Goal: Task Accomplishment & Management: Use online tool/utility

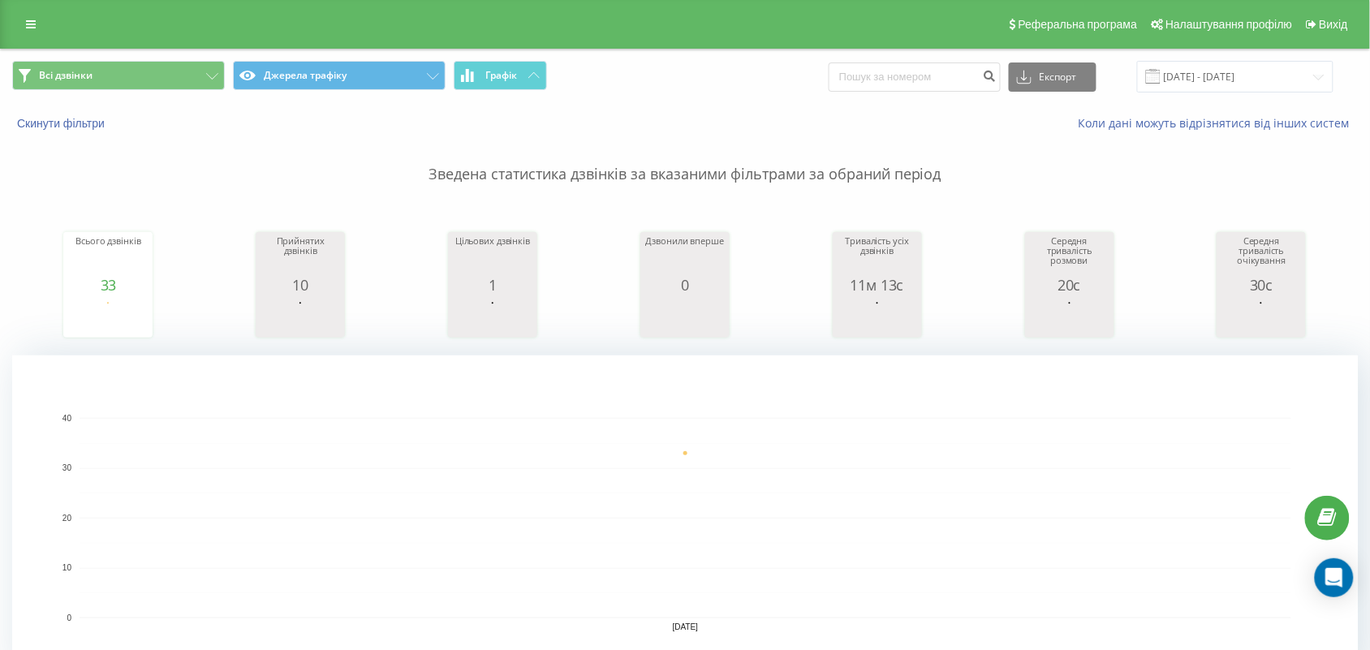
scroll to position [507, 0]
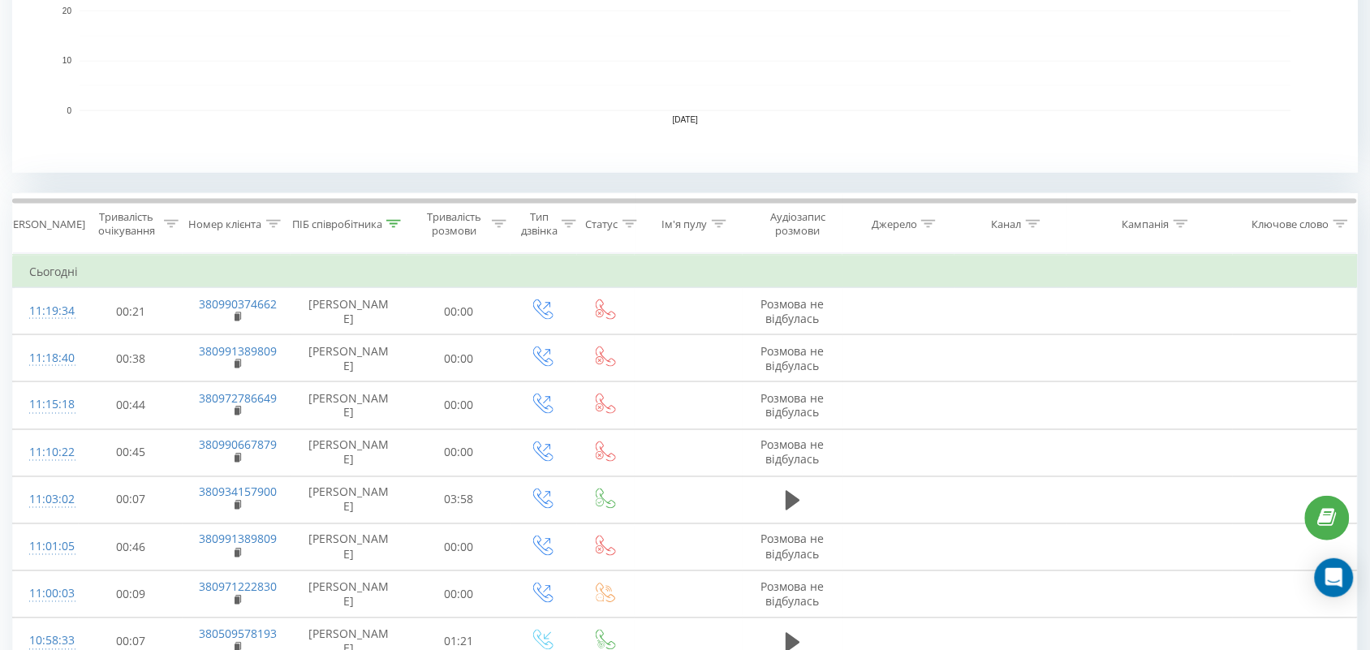
click at [384, 225] on div "ПІБ співробітника" at bounding box center [346, 224] width 109 height 14
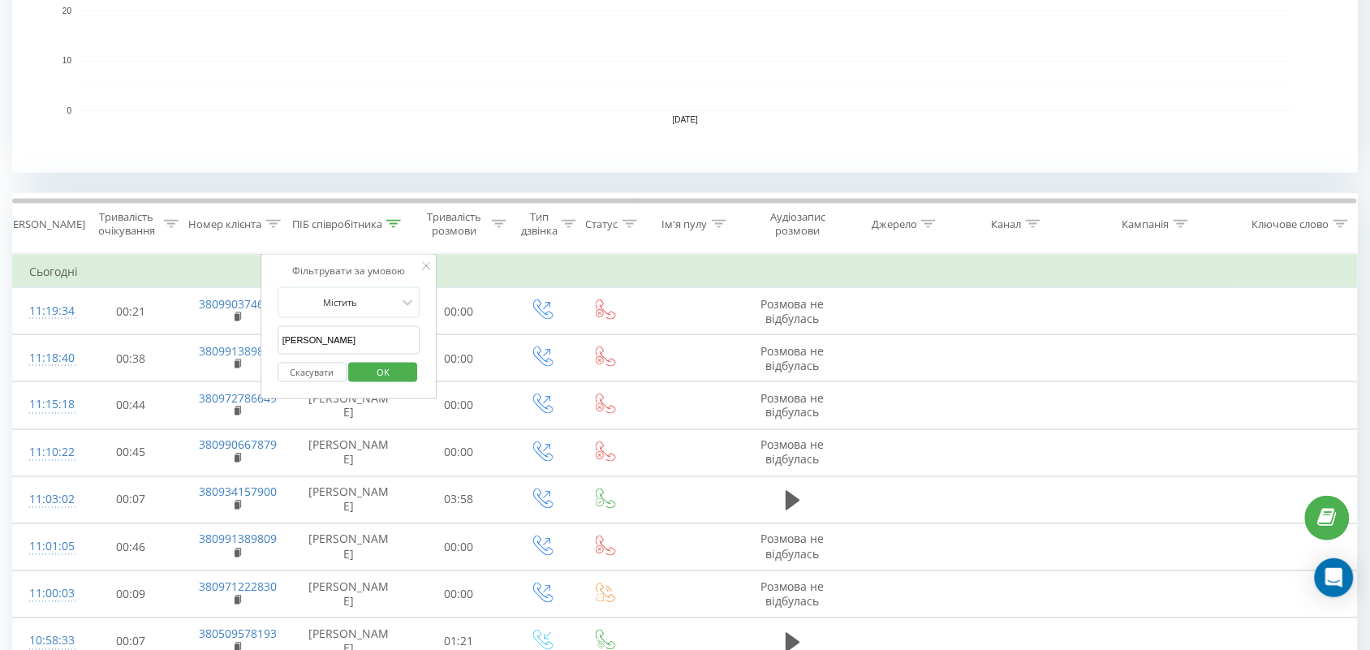
click at [358, 375] on button "OK" at bounding box center [383, 373] width 69 height 20
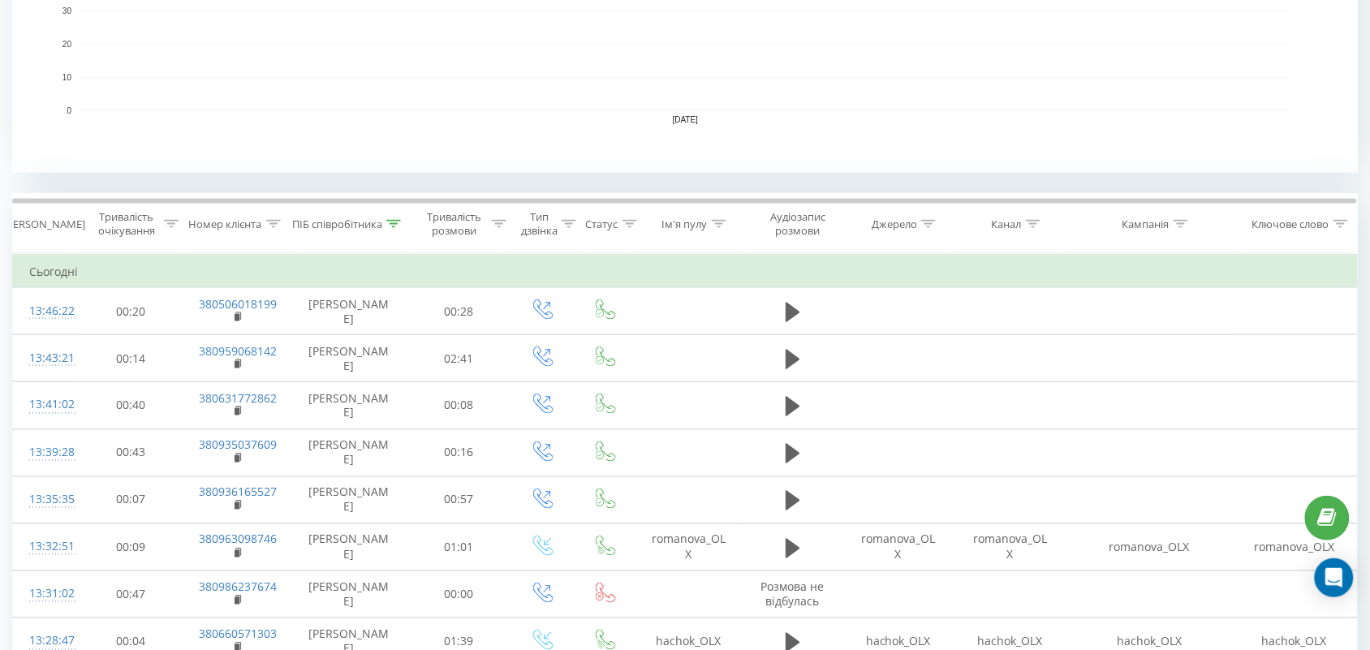
click at [388, 223] on icon at bounding box center [393, 224] width 15 height 8
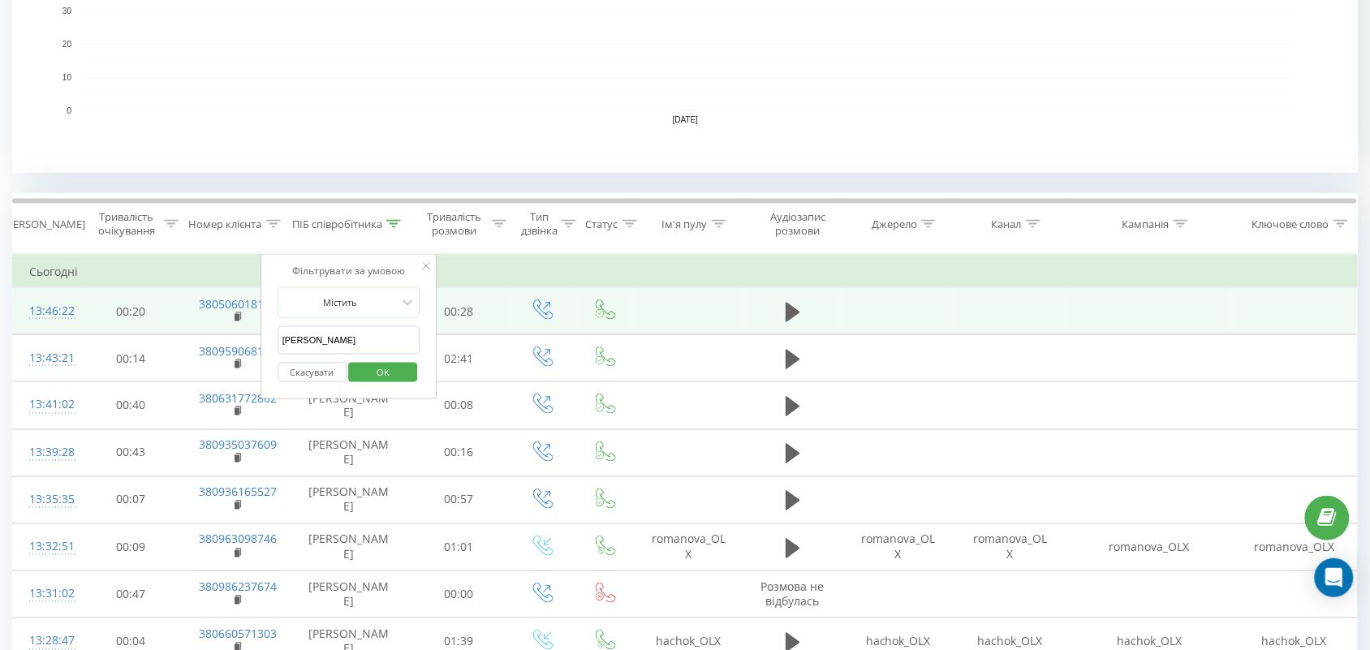
drag, startPoint x: 387, startPoint y: 342, endPoint x: 87, endPoint y: 306, distance: 302.4
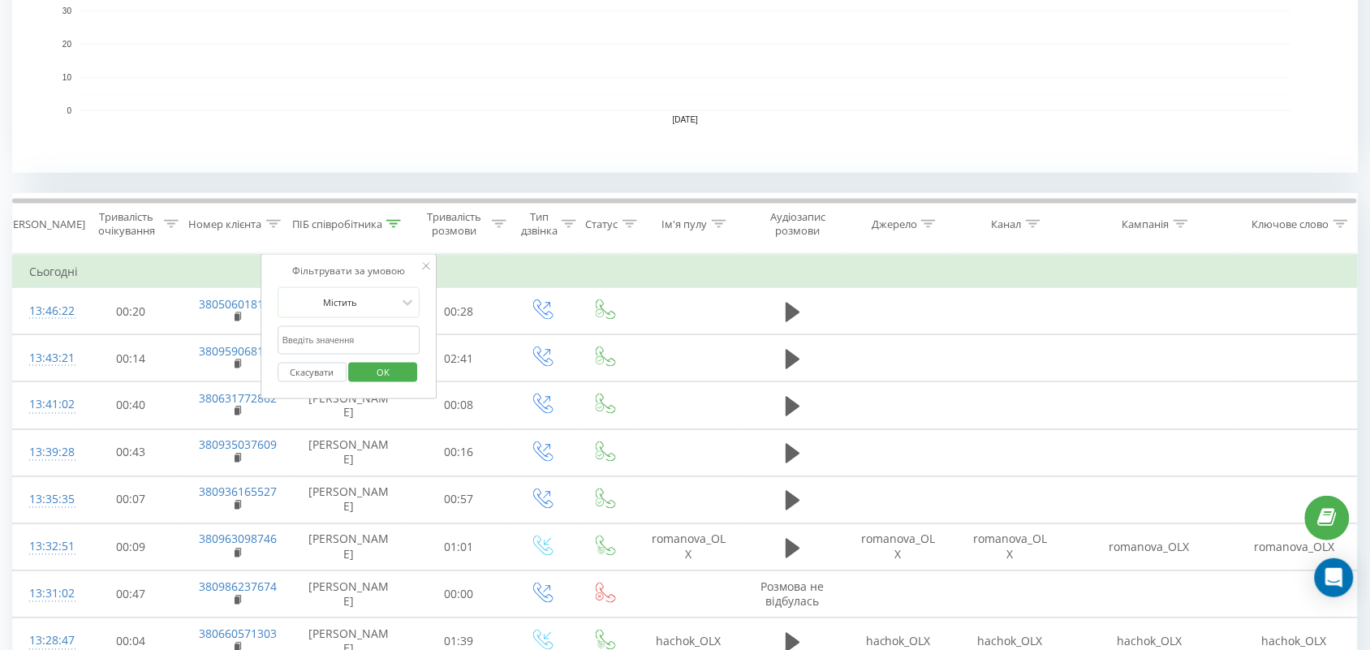
drag, startPoint x: 323, startPoint y: 333, endPoint x: 329, endPoint y: 355, distance: 23.6
click at [323, 333] on input "text" at bounding box center [349, 340] width 143 height 28
type input "Валерія"
click at [384, 372] on span "OK" at bounding box center [382, 371] width 45 height 25
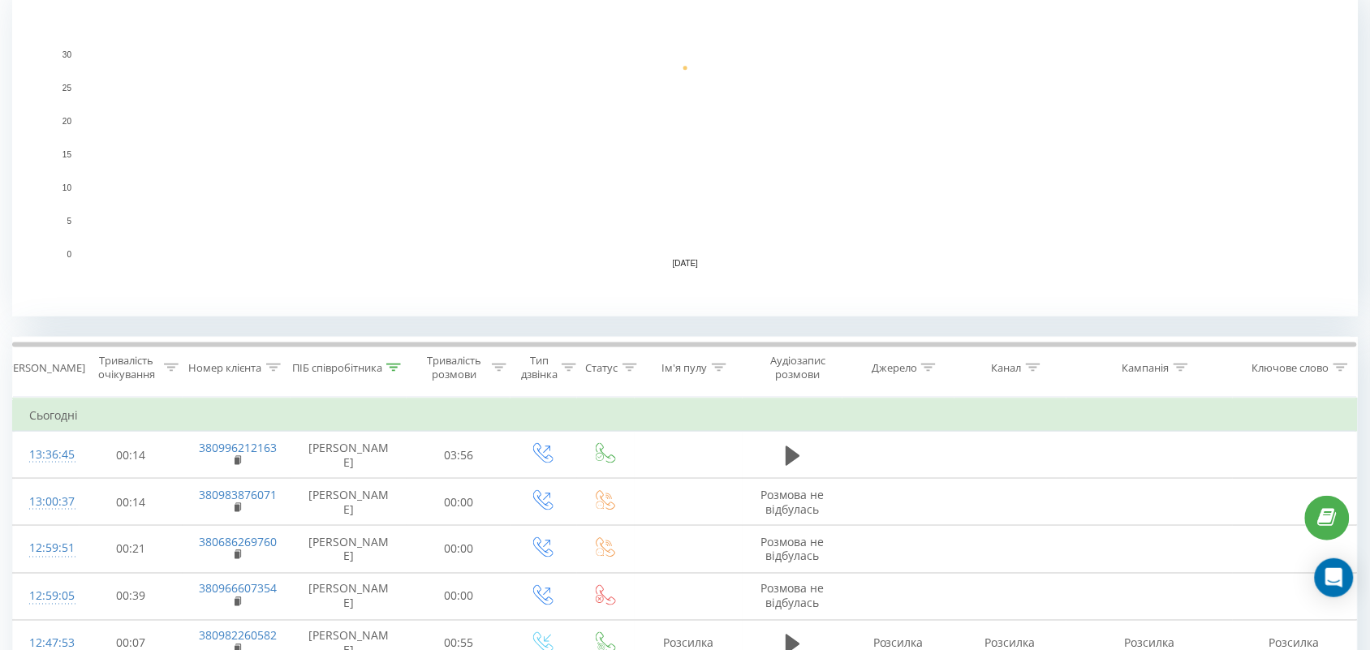
scroll to position [406, 0]
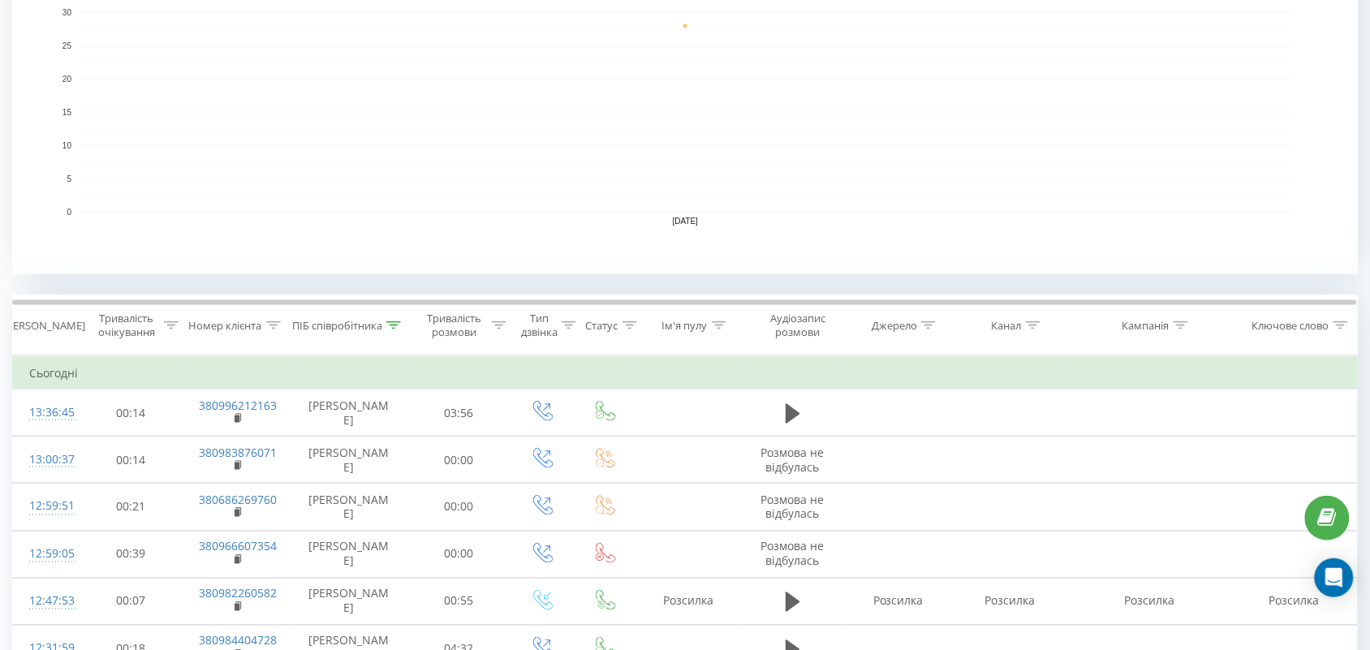
click at [394, 325] on icon at bounding box center [393, 325] width 15 height 8
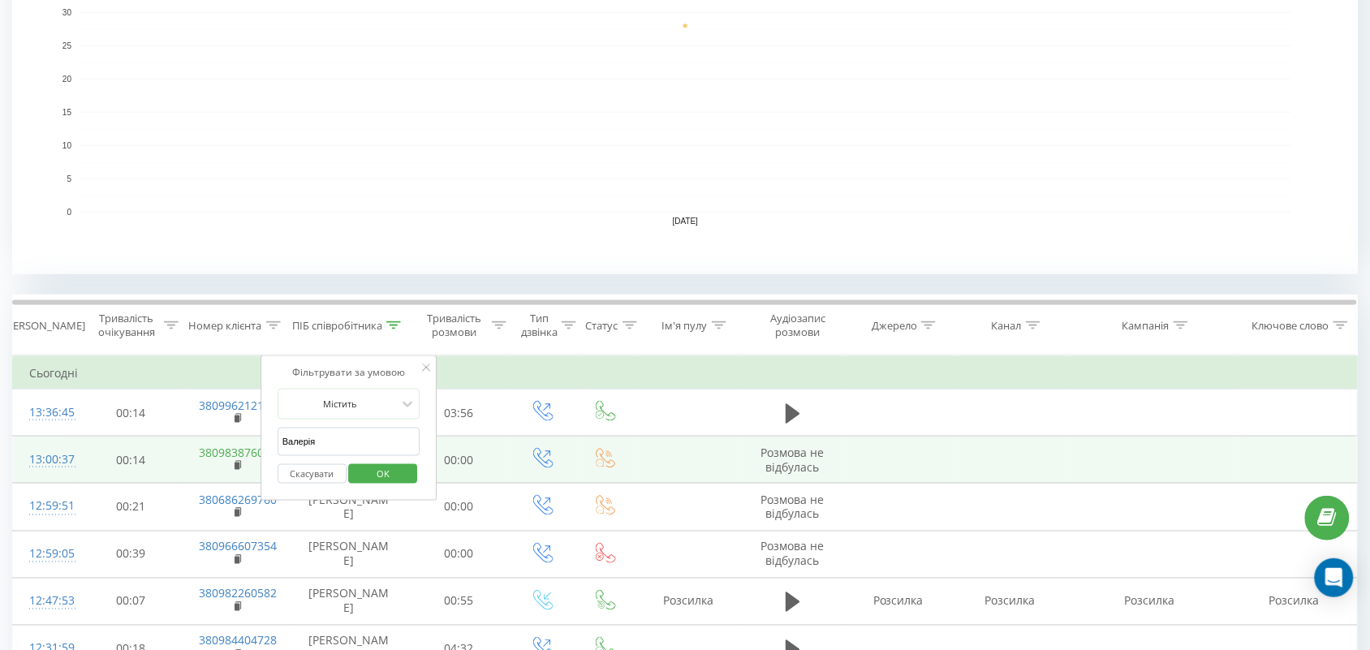
drag, startPoint x: 365, startPoint y: 453, endPoint x: 238, endPoint y: 450, distance: 127.4
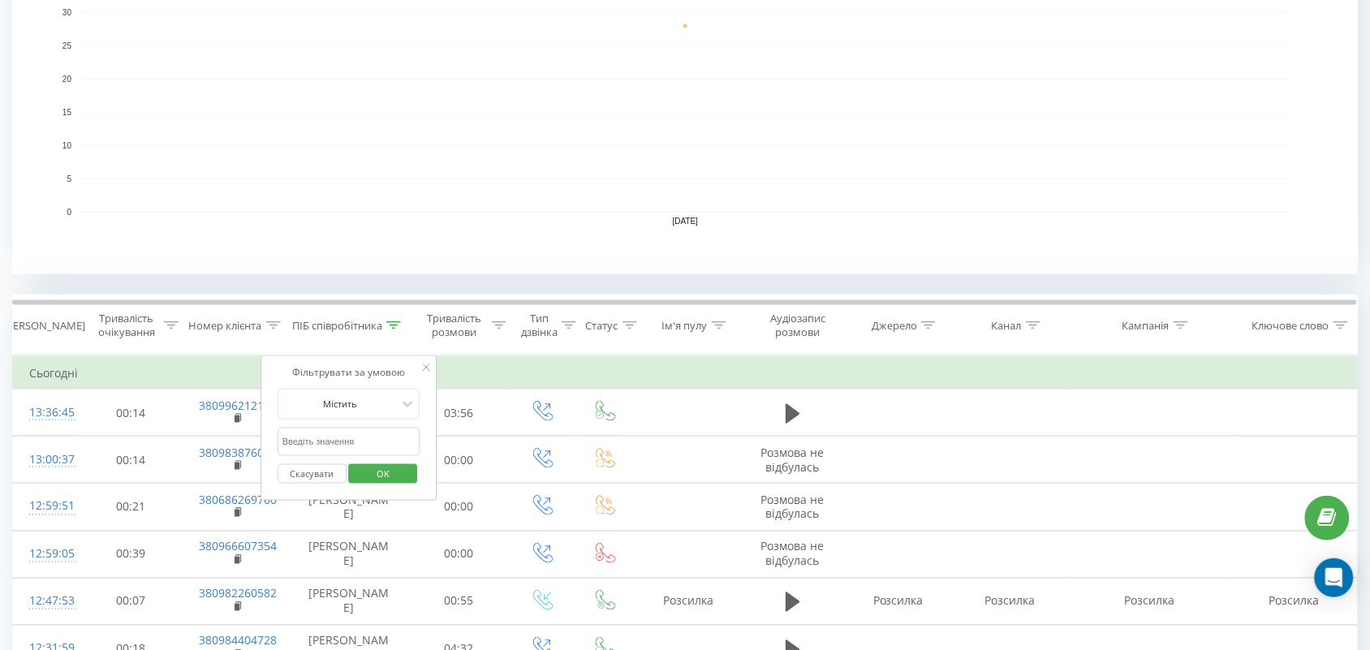
click at [318, 437] on input "text" at bounding box center [349, 442] width 143 height 28
type input "тамара"
click at [402, 475] on span "OK" at bounding box center [382, 473] width 45 height 25
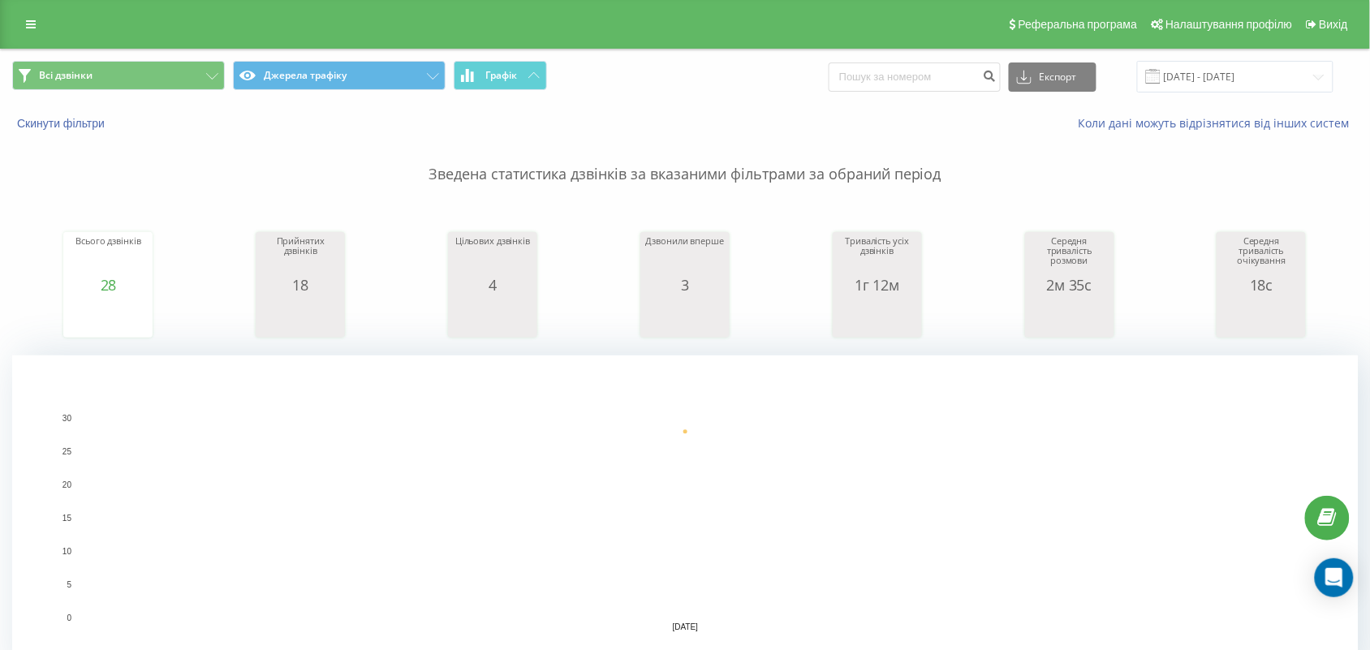
scroll to position [406, 0]
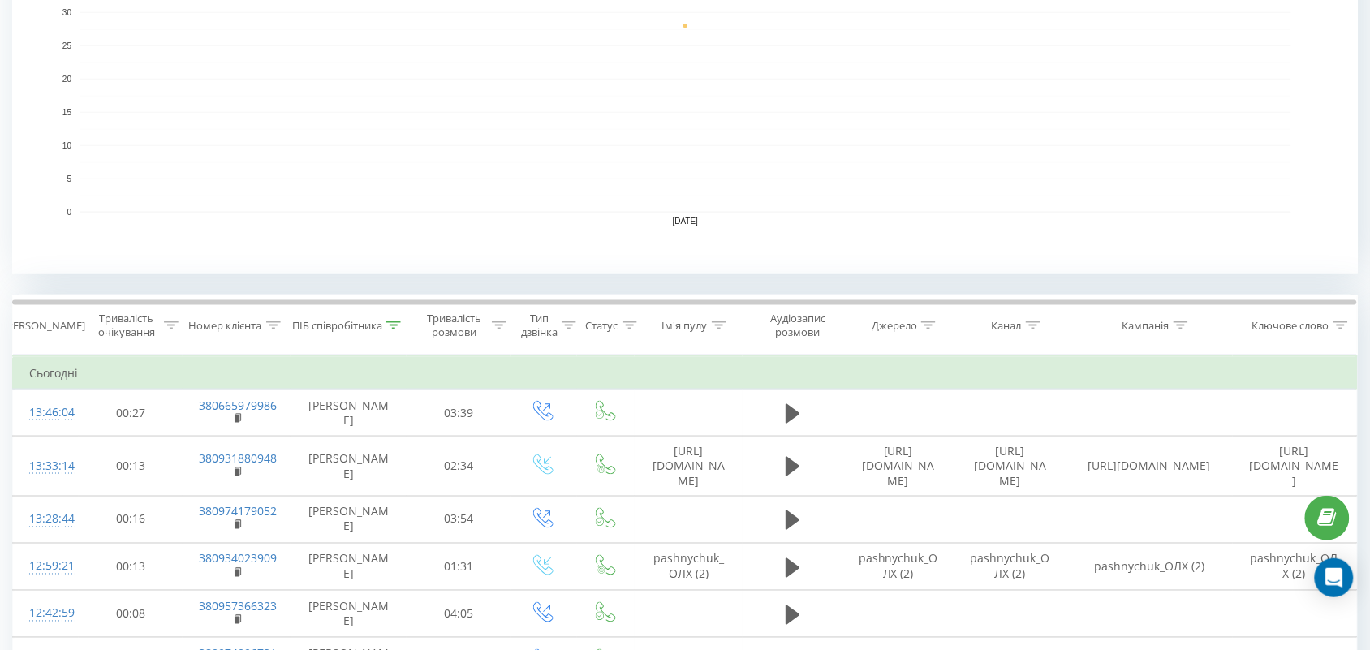
click at [390, 319] on div at bounding box center [393, 326] width 15 height 14
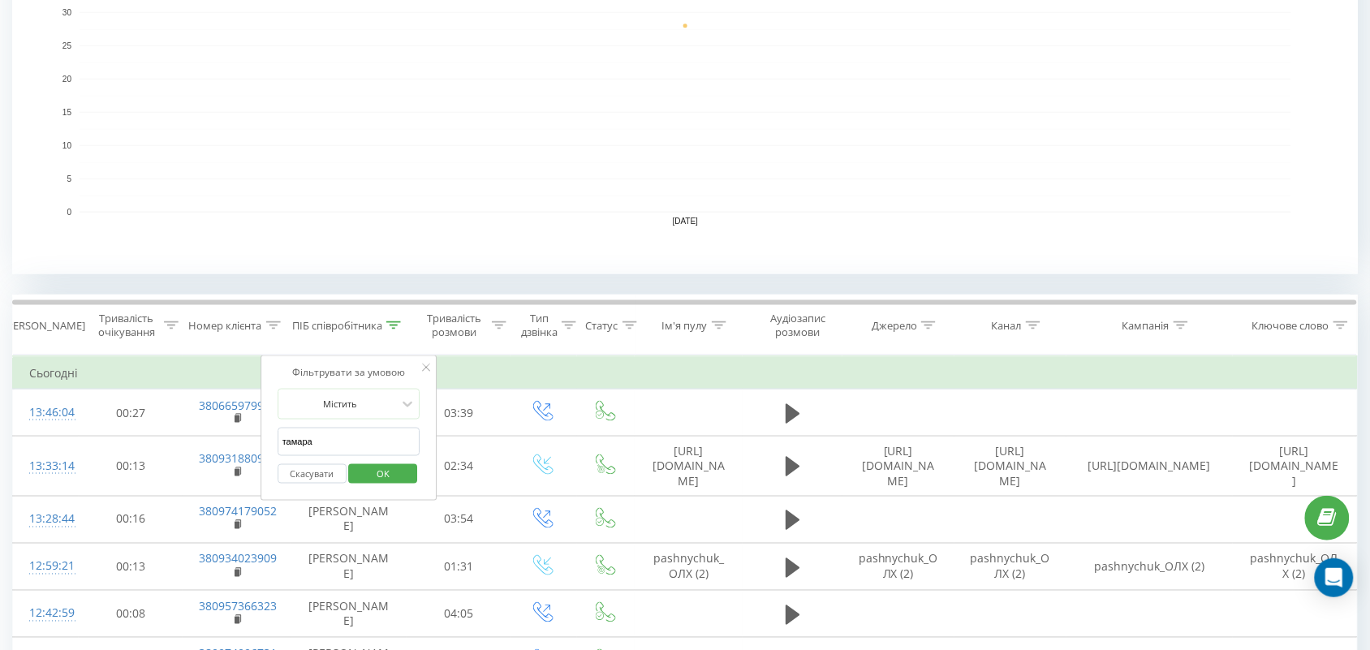
drag, startPoint x: 391, startPoint y: 436, endPoint x: 313, endPoint y: 449, distance: 79.0
click at [375, 469] on span "OK" at bounding box center [382, 473] width 45 height 25
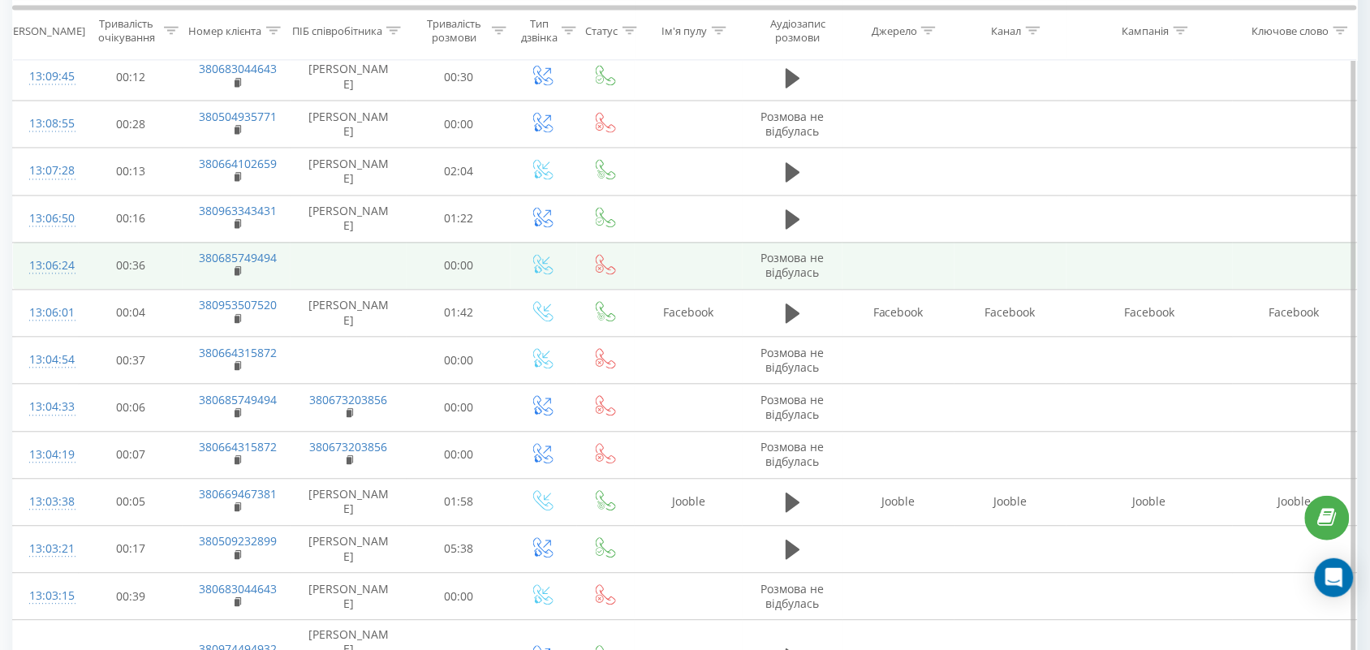
scroll to position [355, 0]
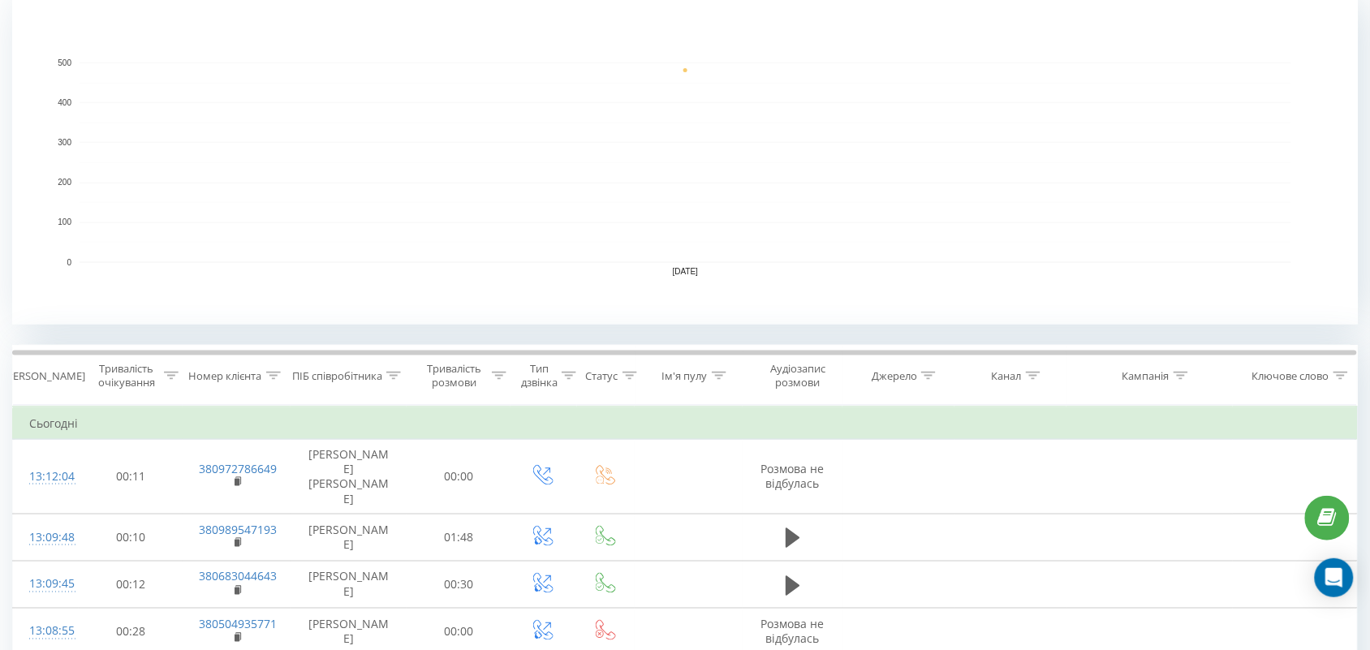
click at [390, 375] on icon at bounding box center [393, 376] width 15 height 8
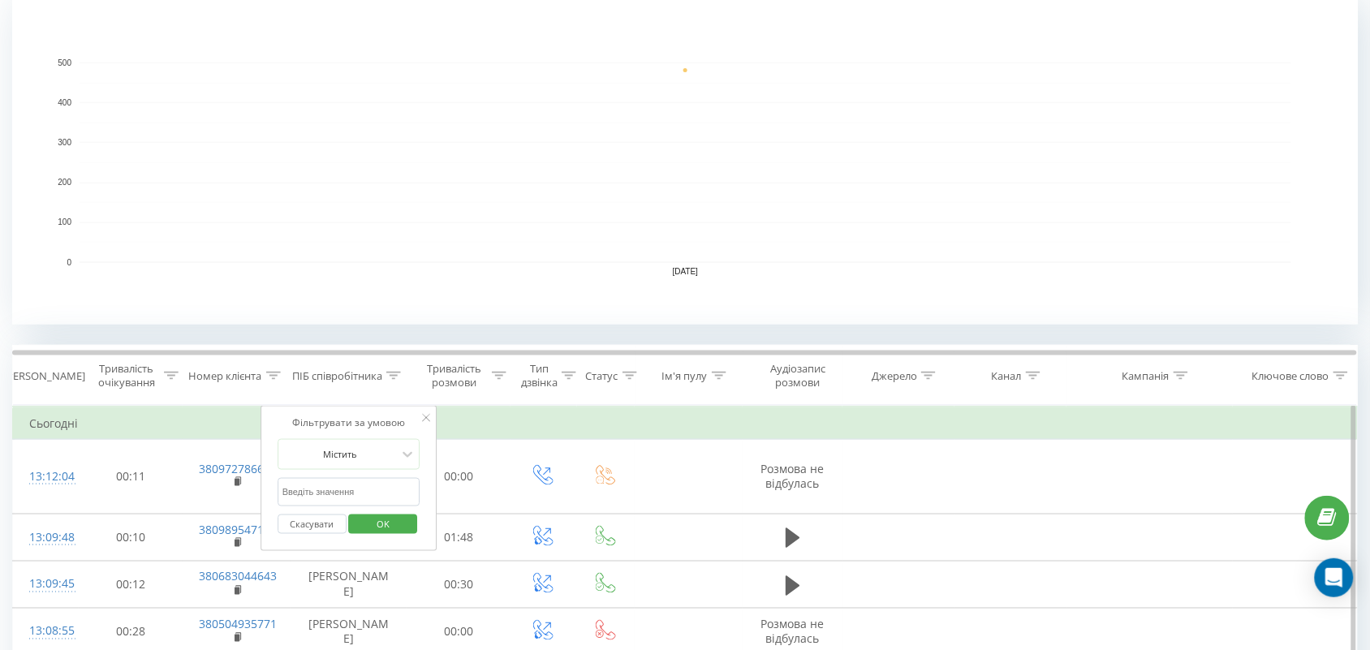
click at [373, 493] on input "text" at bounding box center [349, 492] width 143 height 28
type input "[PERSON_NAME]"
click at [396, 533] on span "OK" at bounding box center [382, 523] width 45 height 25
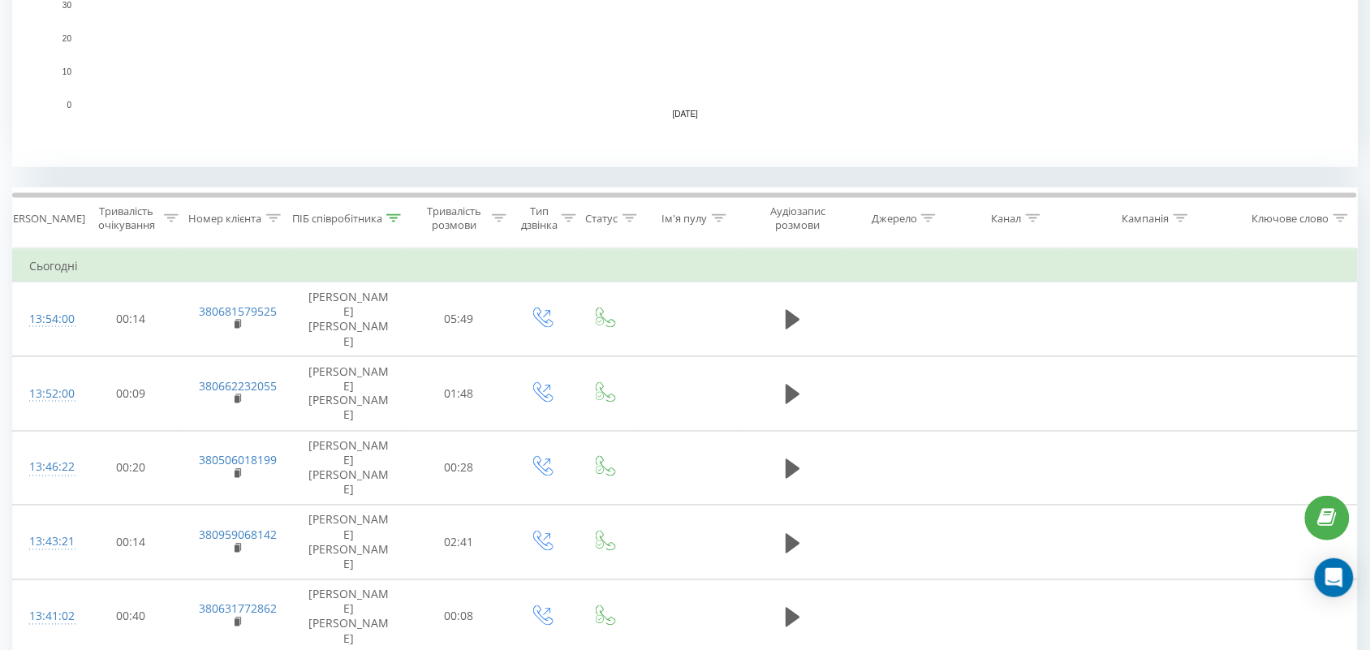
scroll to position [507, 0]
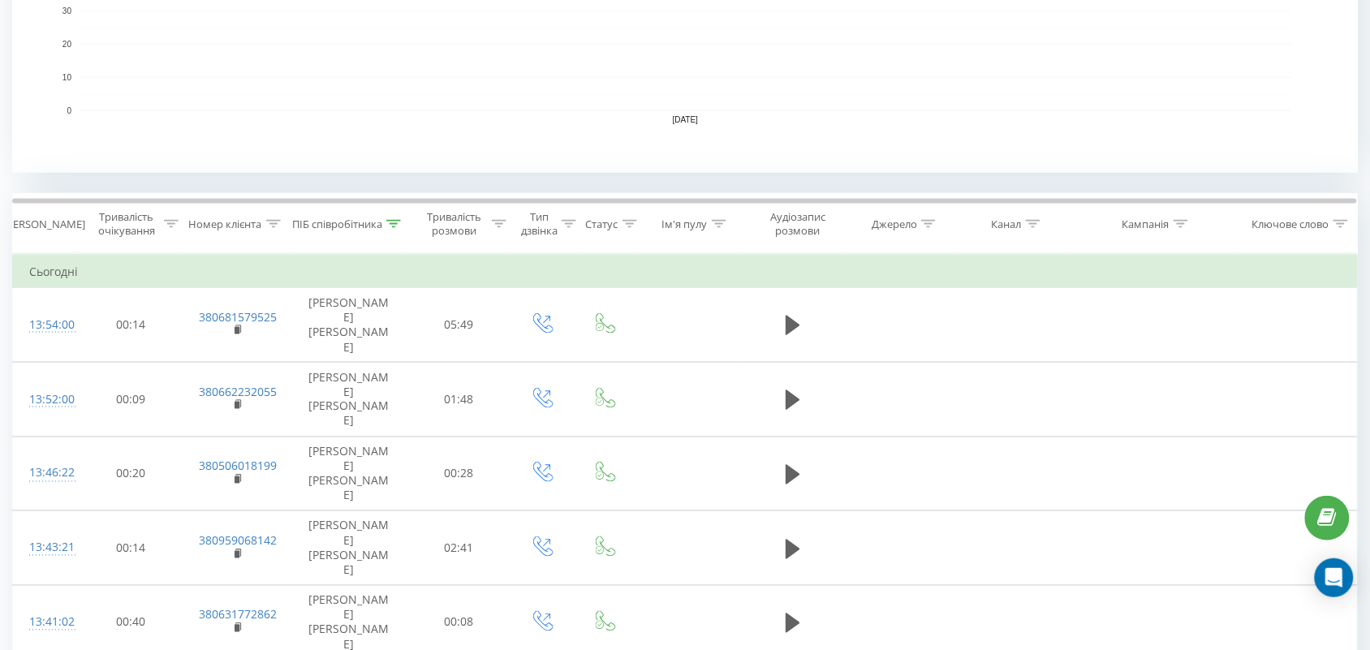
click at [392, 224] on icon at bounding box center [393, 224] width 15 height 8
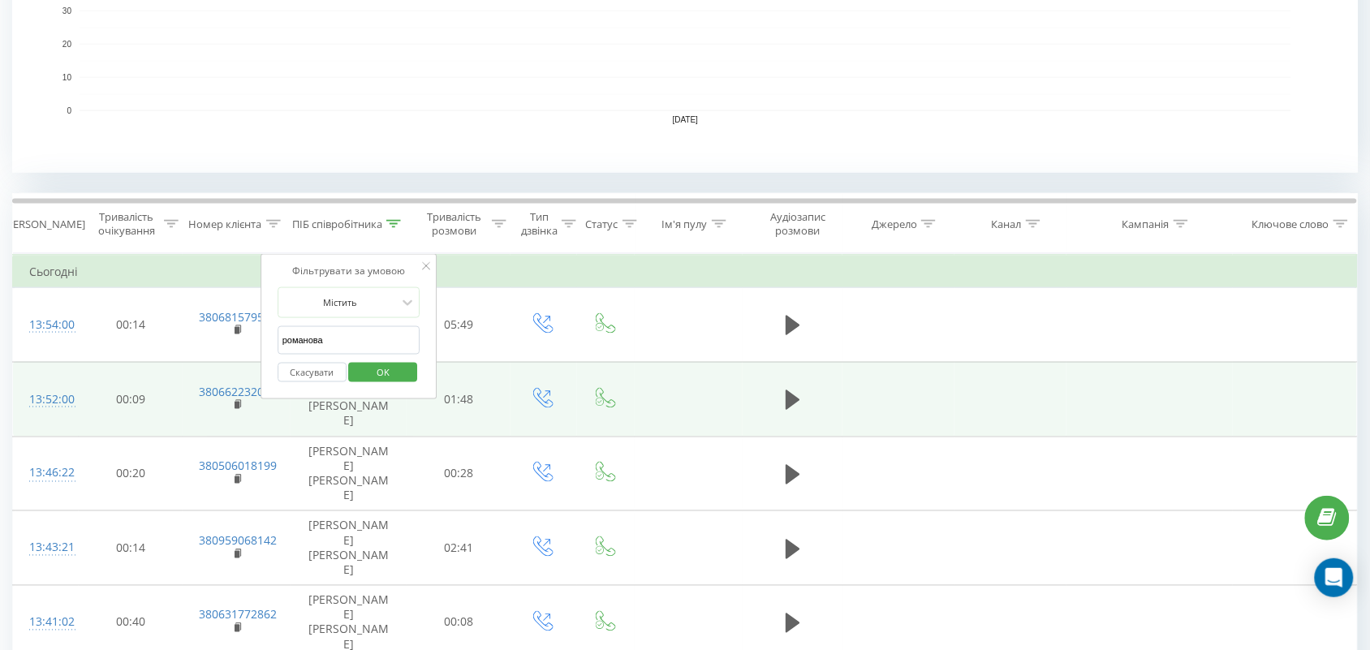
drag, startPoint x: 366, startPoint y: 351, endPoint x: 119, endPoint y: 342, distance: 246.8
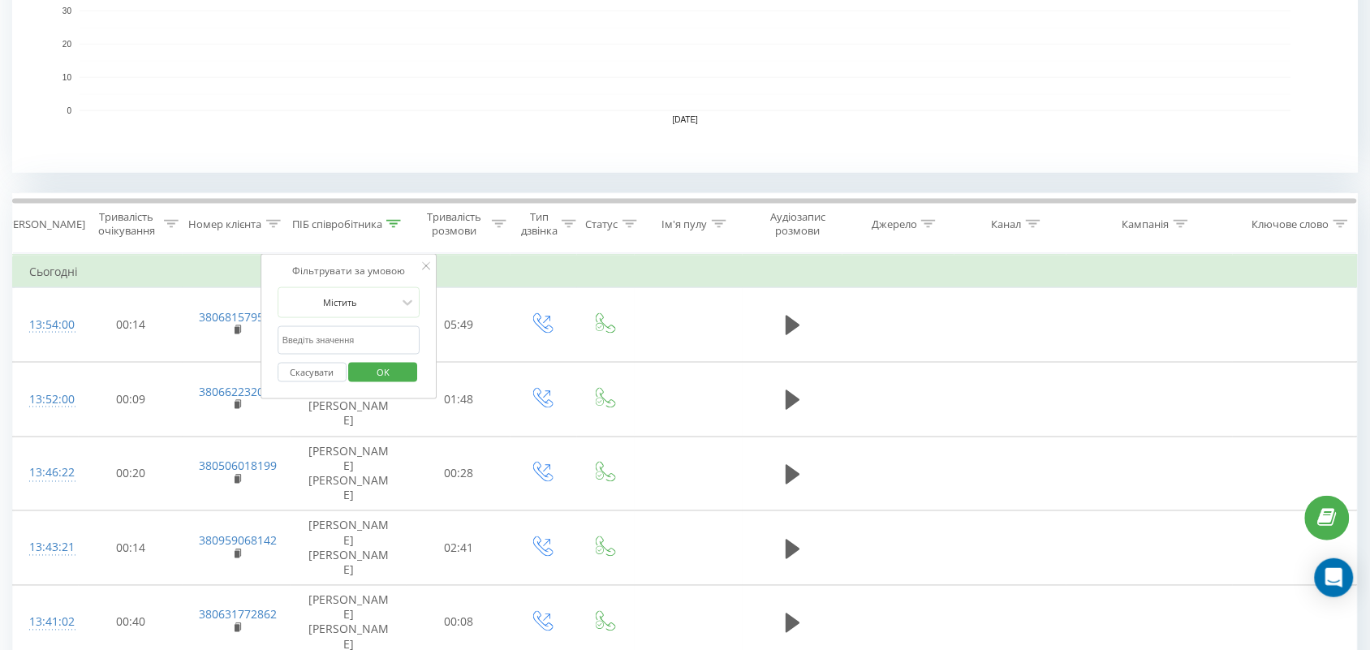
click at [308, 347] on input "text" at bounding box center [349, 340] width 143 height 28
type input "Валерія"
click at [395, 367] on span "OK" at bounding box center [382, 371] width 45 height 25
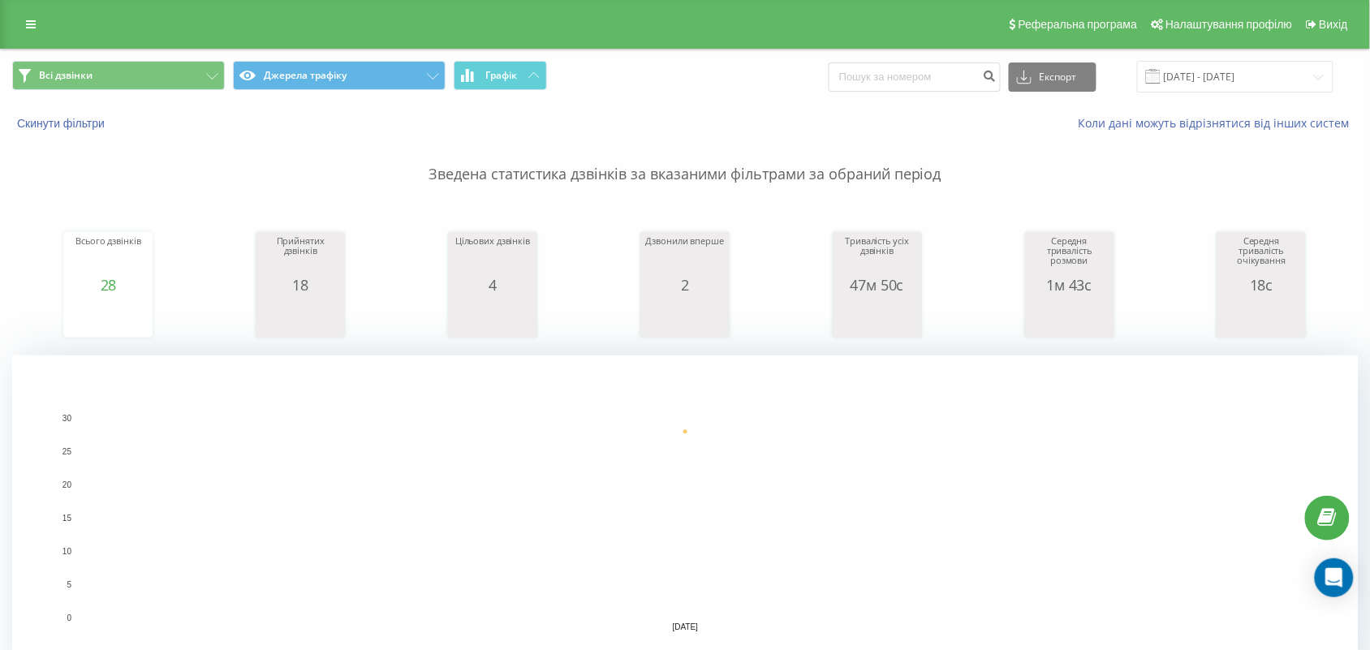
scroll to position [304, 0]
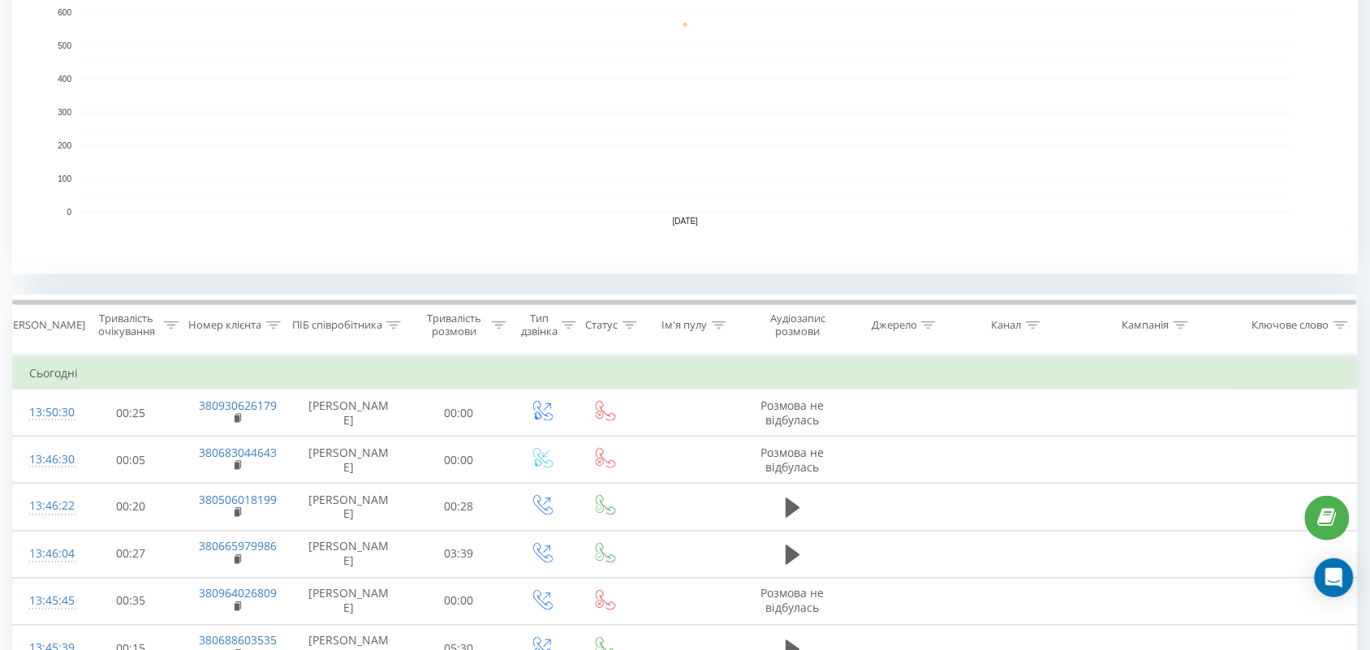
scroll to position [406, 0]
click at [395, 322] on icon at bounding box center [393, 325] width 15 height 8
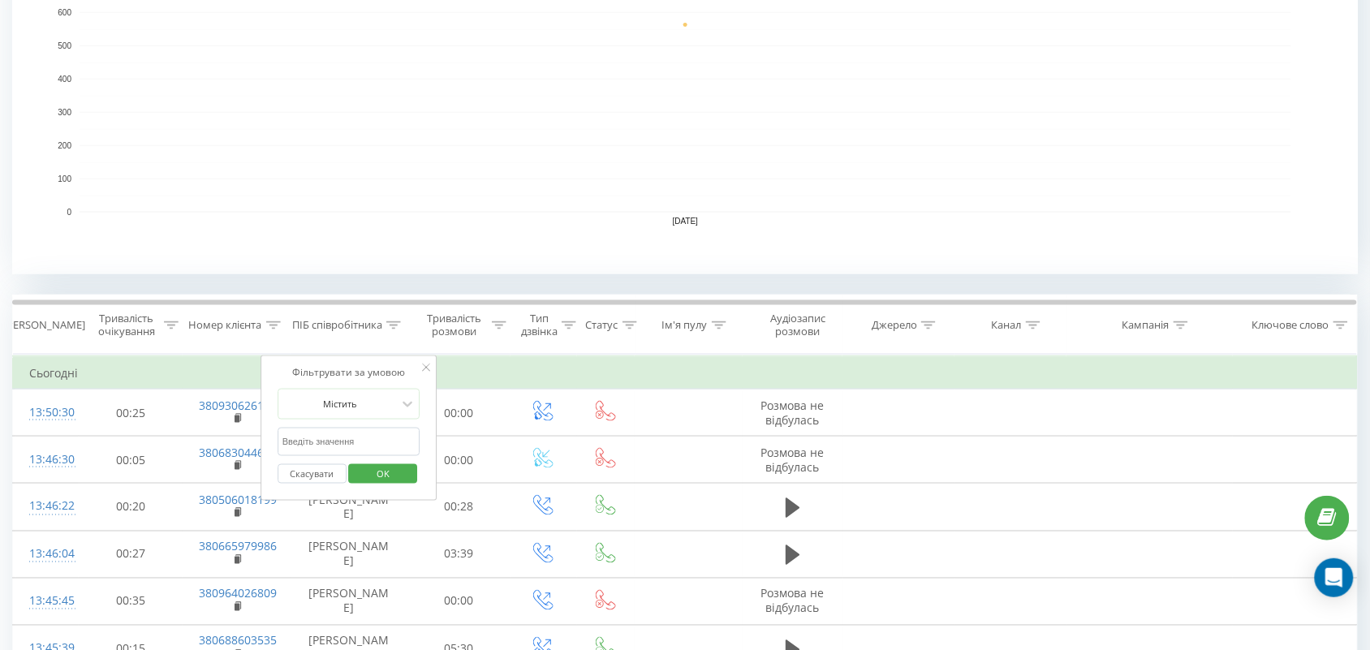
click at [374, 439] on input "text" at bounding box center [349, 442] width 143 height 28
type input "[PERSON_NAME]"
click at [394, 467] on span "OK" at bounding box center [382, 473] width 45 height 25
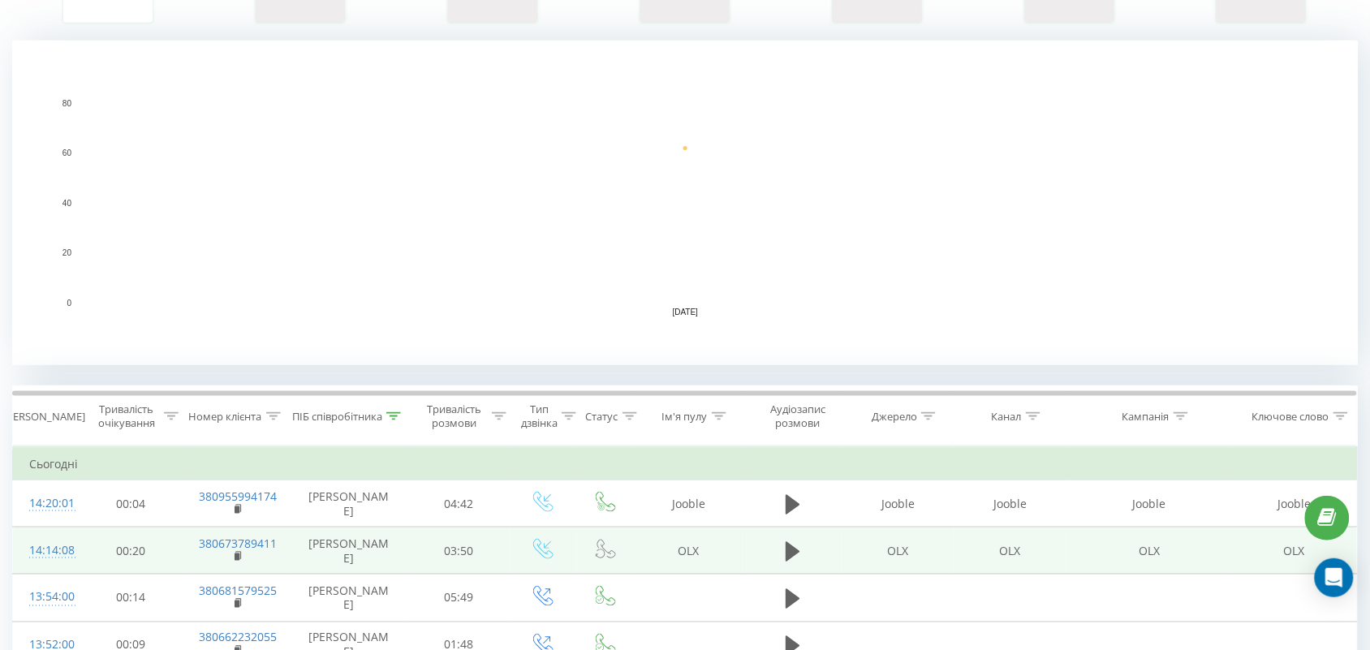
scroll to position [609, 0]
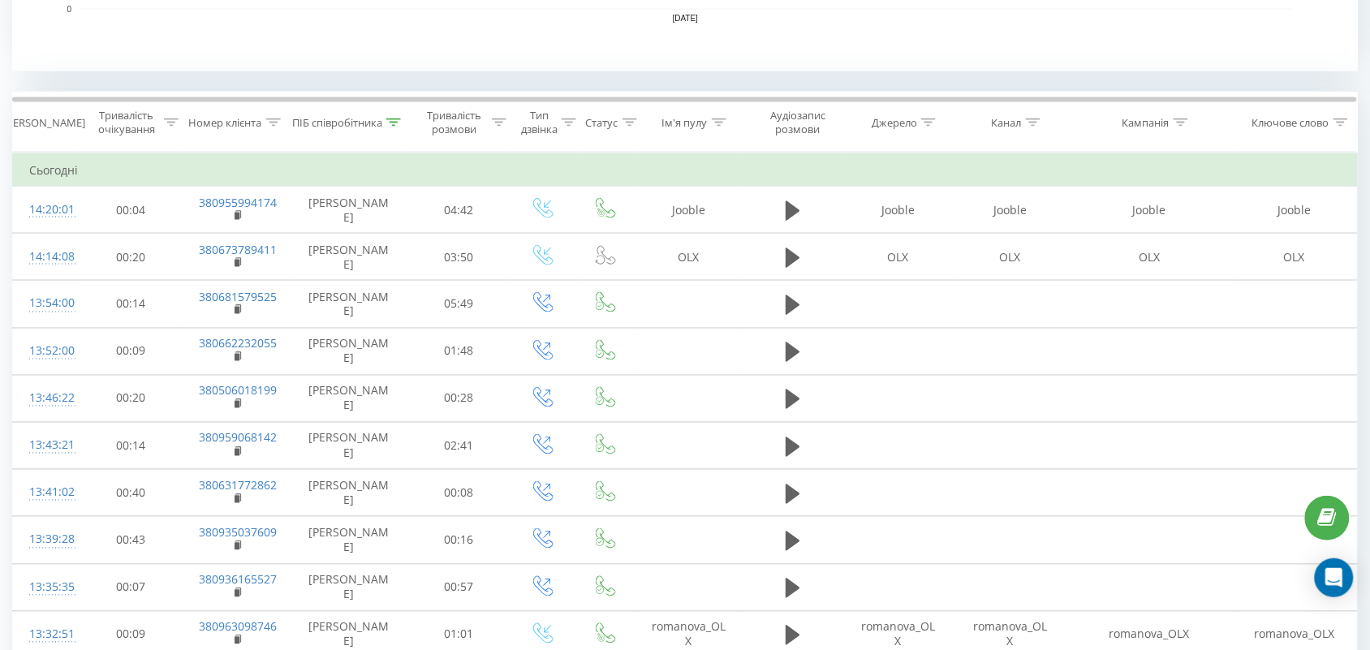
click at [399, 120] on icon at bounding box center [393, 122] width 15 height 8
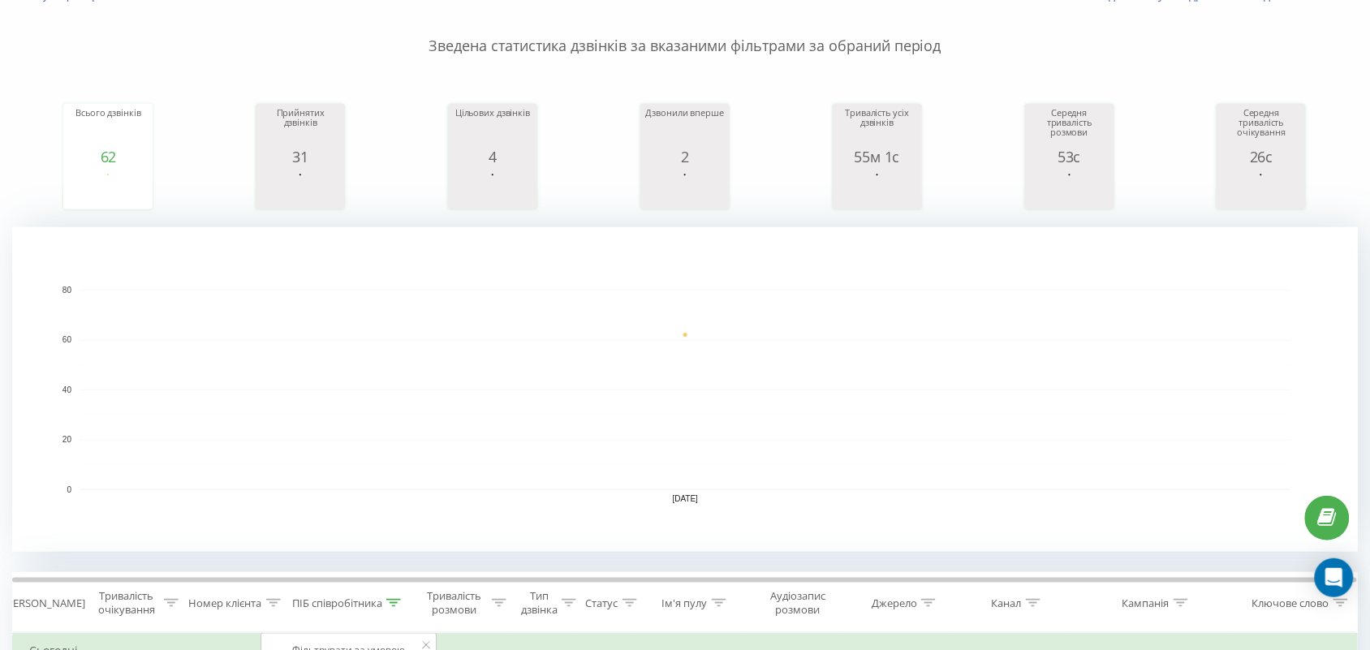
scroll to position [304, 0]
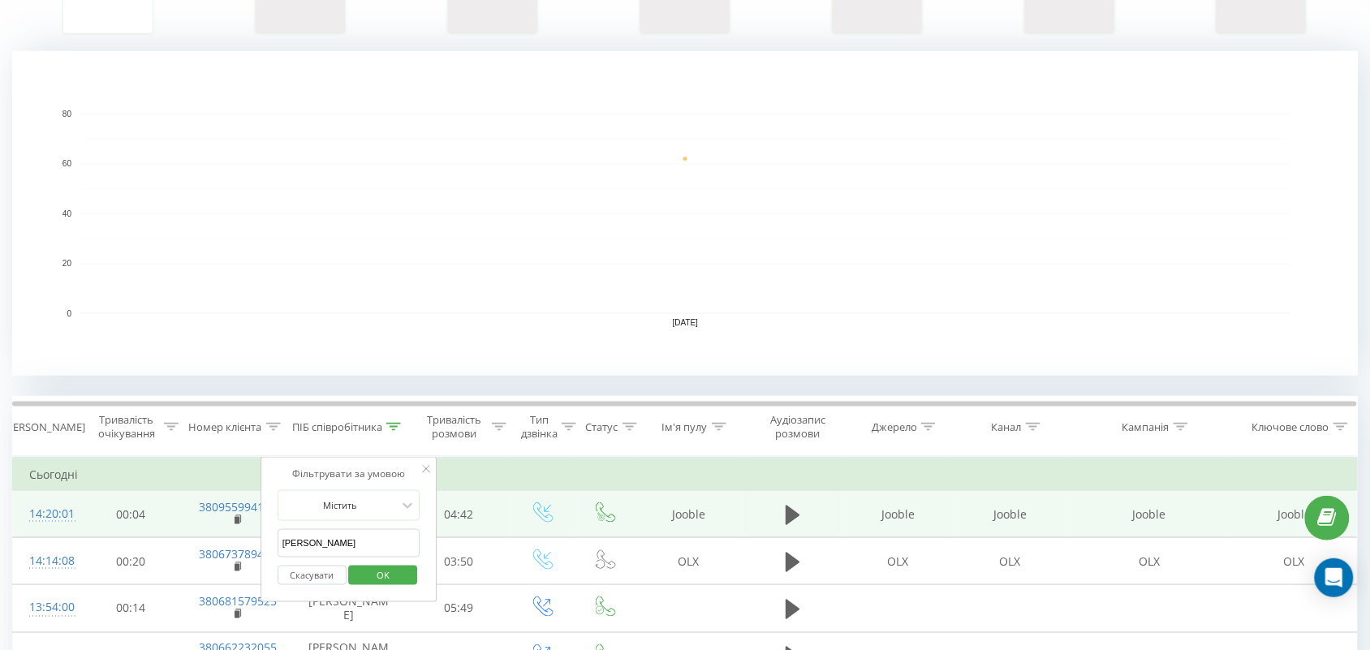
drag, startPoint x: 337, startPoint y: 545, endPoint x: 93, endPoint y: 511, distance: 245.7
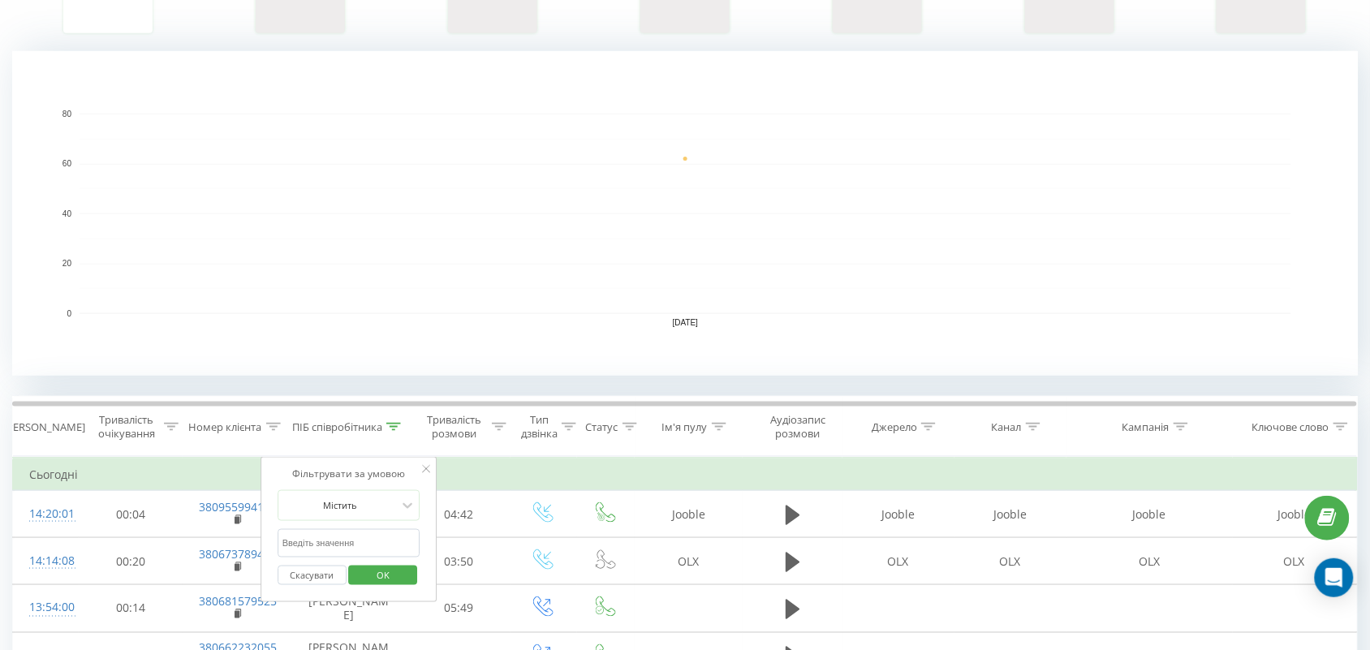
click at [300, 549] on input "text" at bounding box center [349, 543] width 143 height 28
type input "Валерія"
click at [407, 581] on button "OK" at bounding box center [383, 576] width 69 height 20
